Goal: Find specific page/section: Find specific page/section

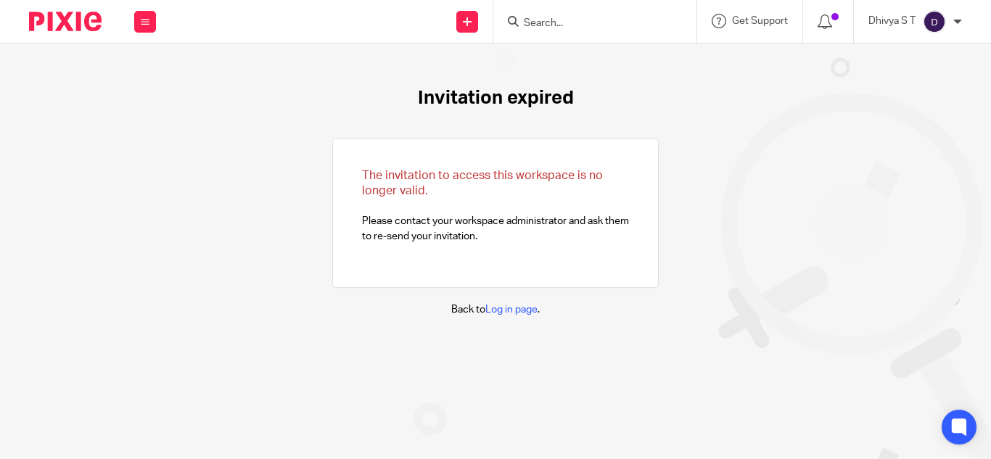
click at [530, 18] on form at bounding box center [599, 21] width 154 height 18
click at [530, 18] on input "Search" at bounding box center [587, 23] width 131 height 13
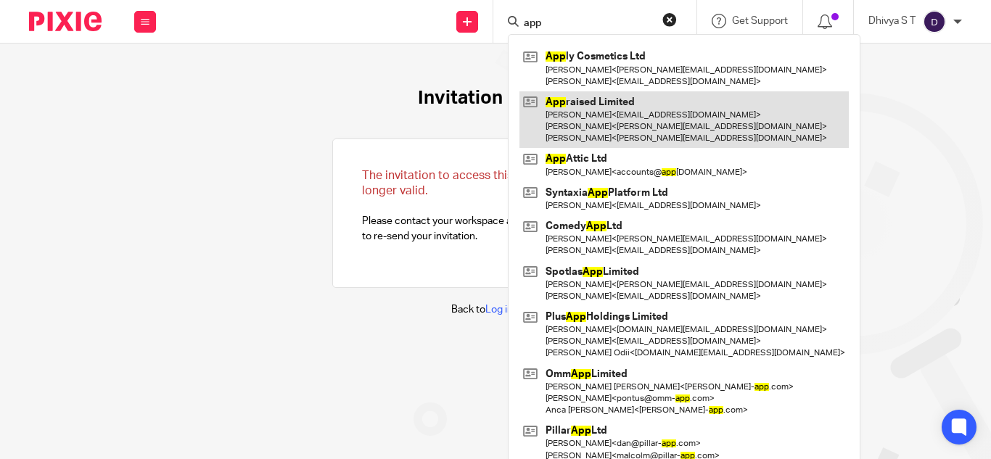
type input "app"
click at [608, 120] on link at bounding box center [683, 119] width 329 height 57
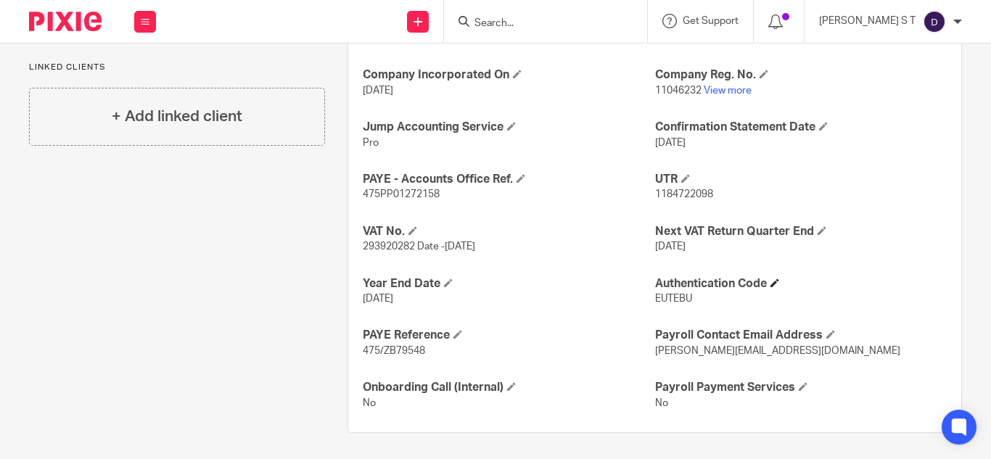
scroll to position [583, 0]
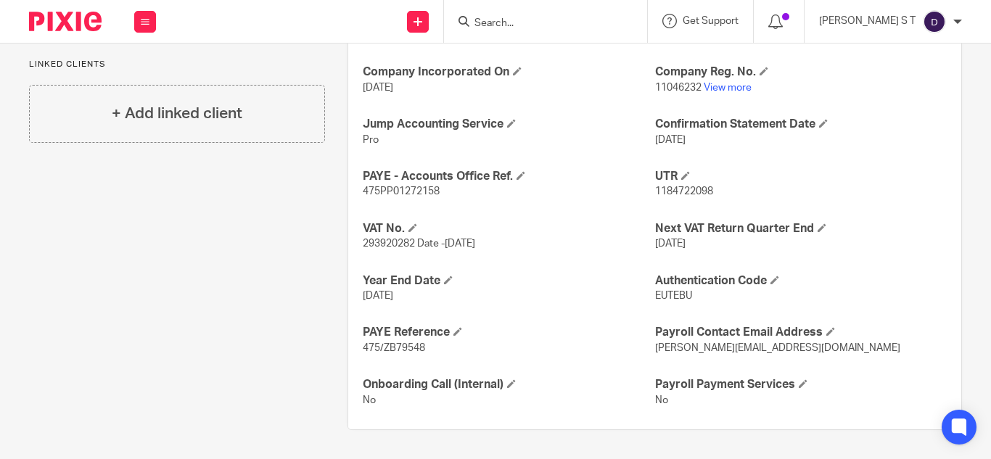
click at [400, 242] on span "293920282 Date -[DATE]" at bounding box center [419, 244] width 112 height 10
copy span "293920282"
click at [721, 88] on link "View more" at bounding box center [727, 88] width 48 height 10
